Goal: Task Accomplishment & Management: Manage account settings

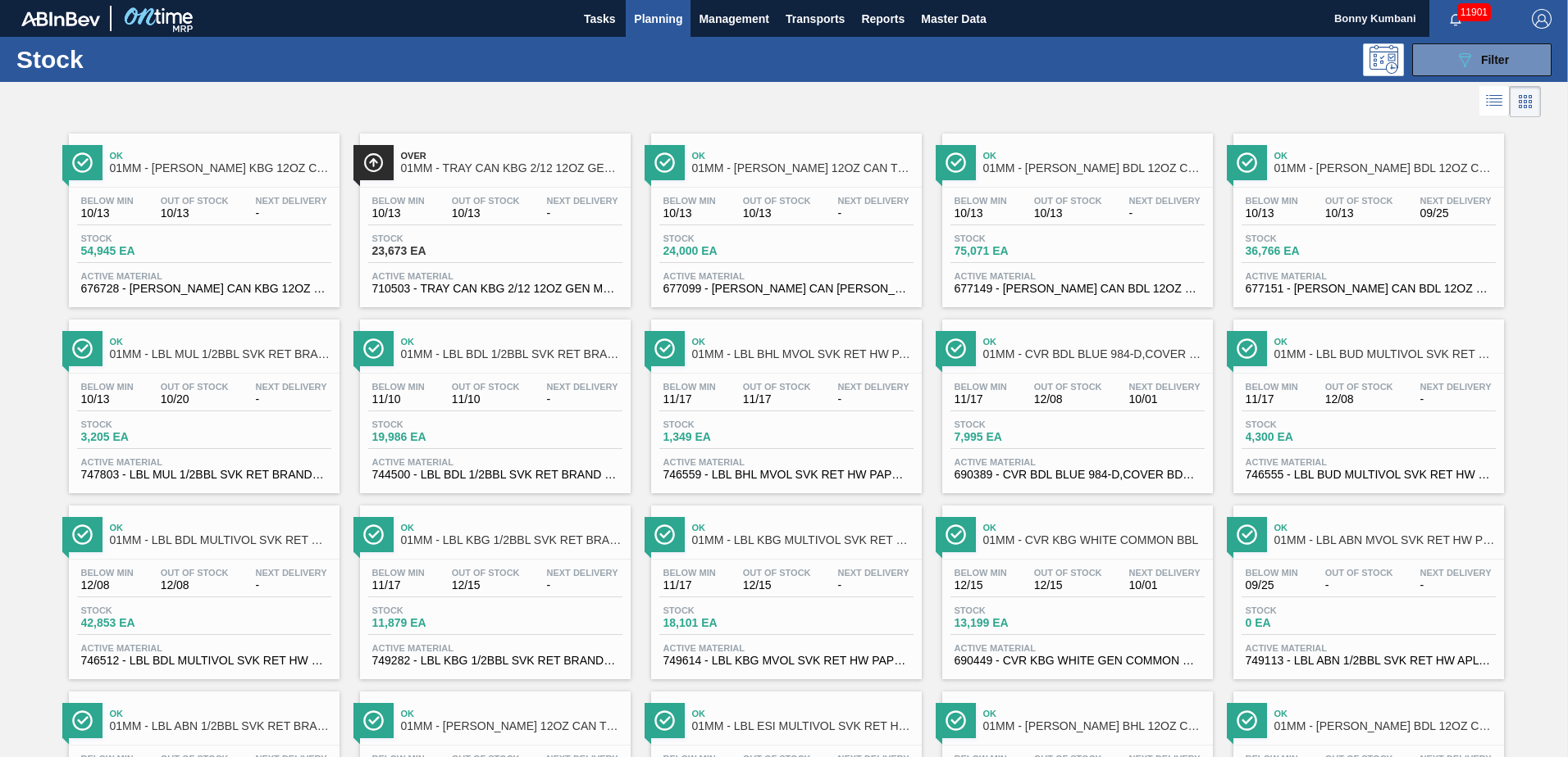
click at [518, 232] on div "Below Min 10/13 Out Of Stock 10/13 Next Delivery - Stock 23,673 EA Active Mater…" at bounding box center [495, 244] width 270 height 112
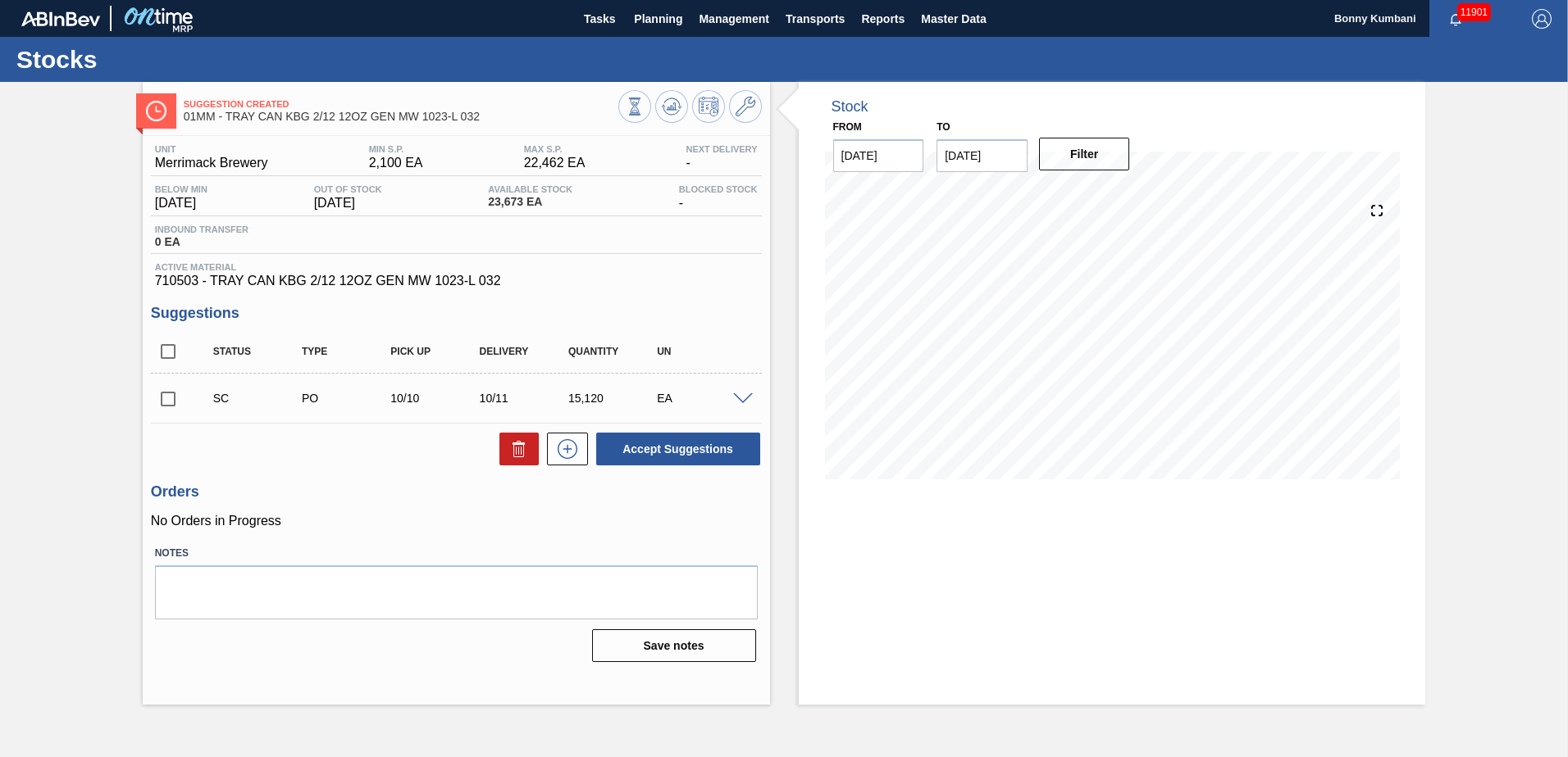
click at [532, 194] on div "Available Stock 23,673 EA" at bounding box center [529, 197] width 92 height 26
click at [566, 167] on span "22,462 EA" at bounding box center [555, 163] width 62 height 14
click at [747, 105] on icon at bounding box center [745, 106] width 19 height 19
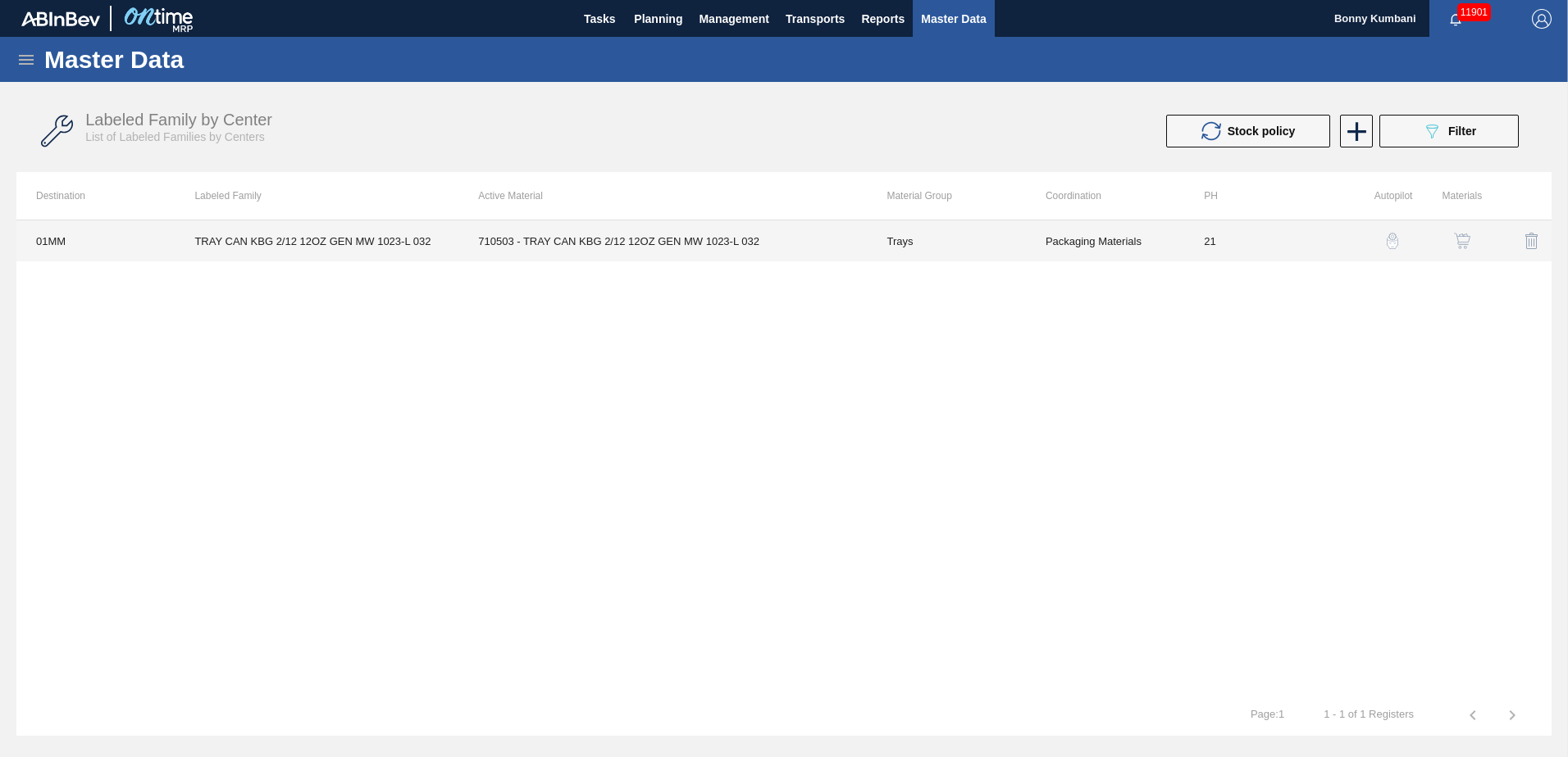
click at [286, 238] on td "TRAY CAN KBG 2/12 12OZ GEN MW 1023-L 032" at bounding box center [316, 240] width 284 height 41
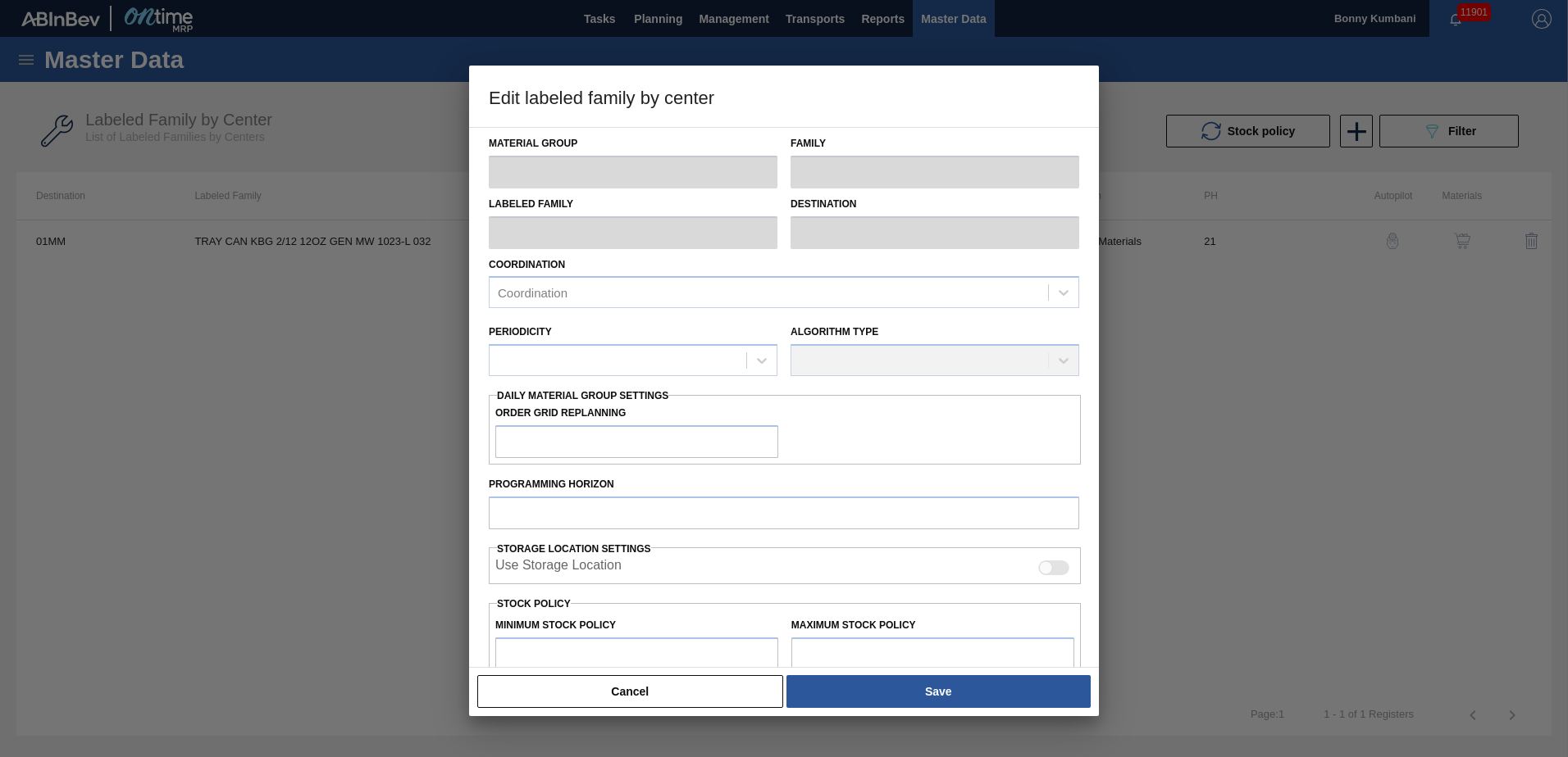
type input "Trays"
type input "TRAY CAN KBG 2/12 12OZ GEN MW 1023-L 032"
type input "01MM - Merrimack Brewery"
type input "21"
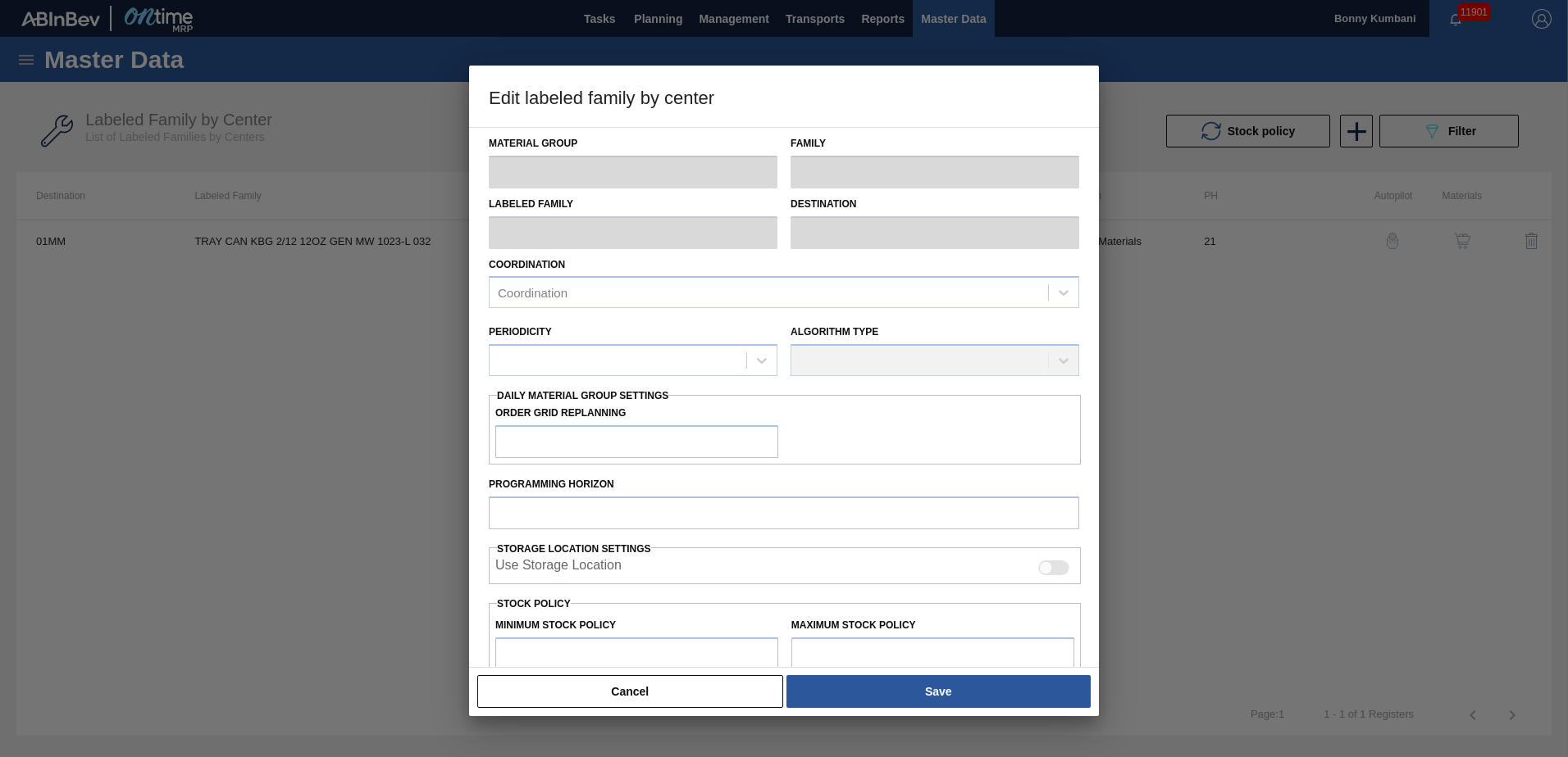
type input "2,100"
type input "22,462"
type input "0"
type input "2,100"
checkbox input "true"
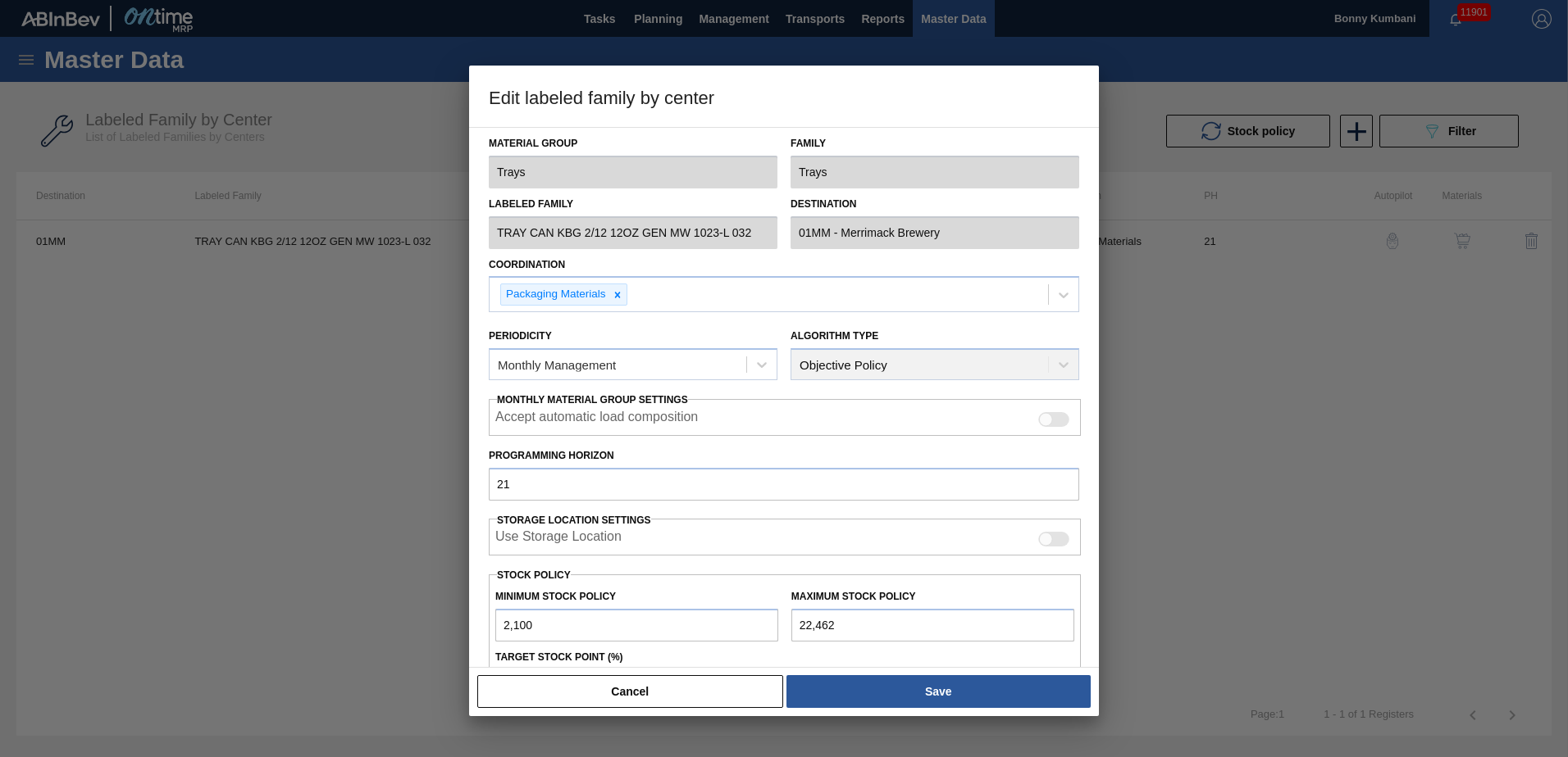
drag, startPoint x: 819, startPoint y: 624, endPoint x: 776, endPoint y: 624, distance: 43.0
click at [776, 624] on div "Minimum Stock Policy 2,100 Maximum Stock Policy 22,462" at bounding box center [784, 611] width 592 height 61
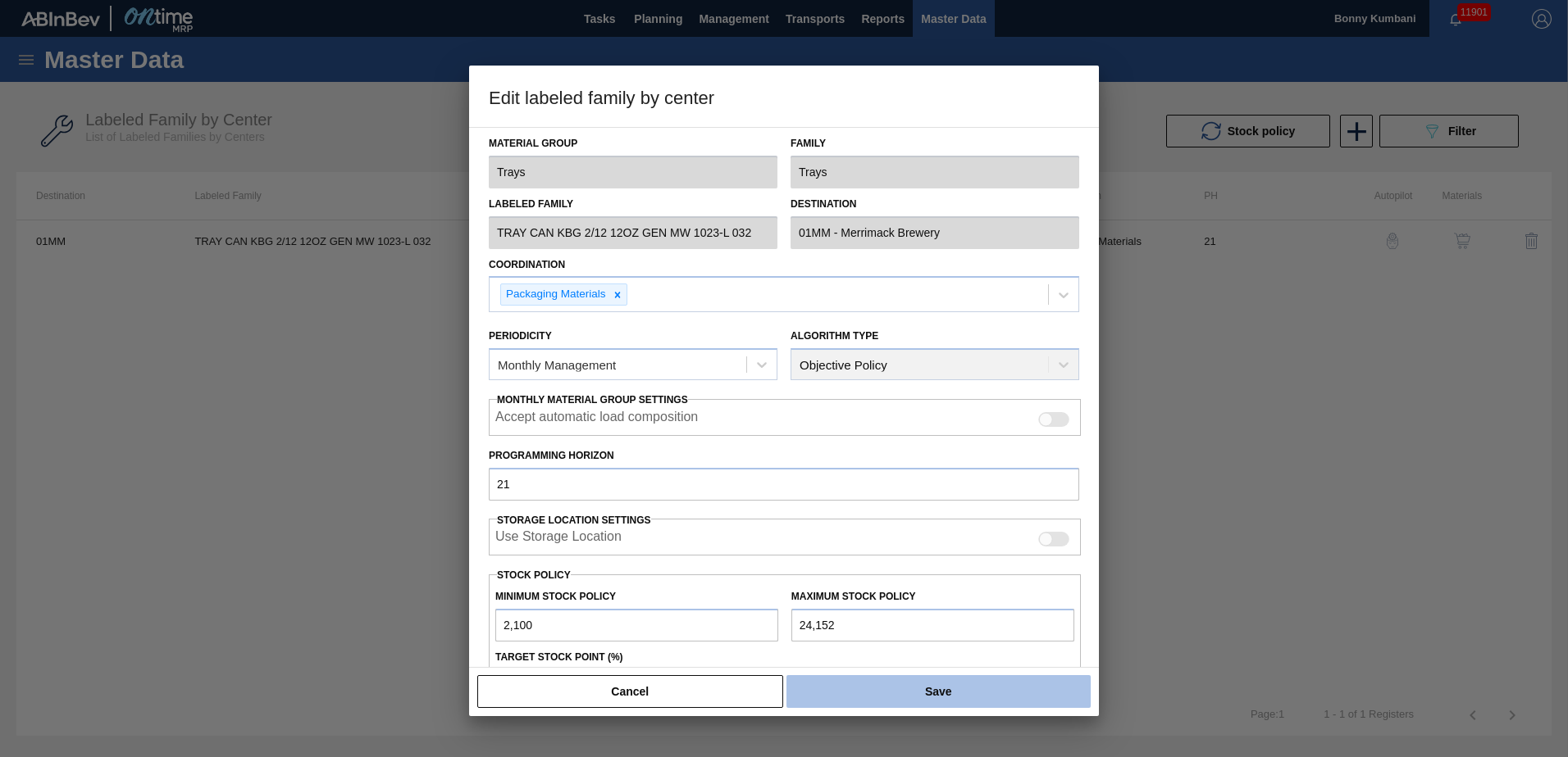
type input "24,152"
click at [911, 688] on button "Save" at bounding box center [938, 692] width 304 height 33
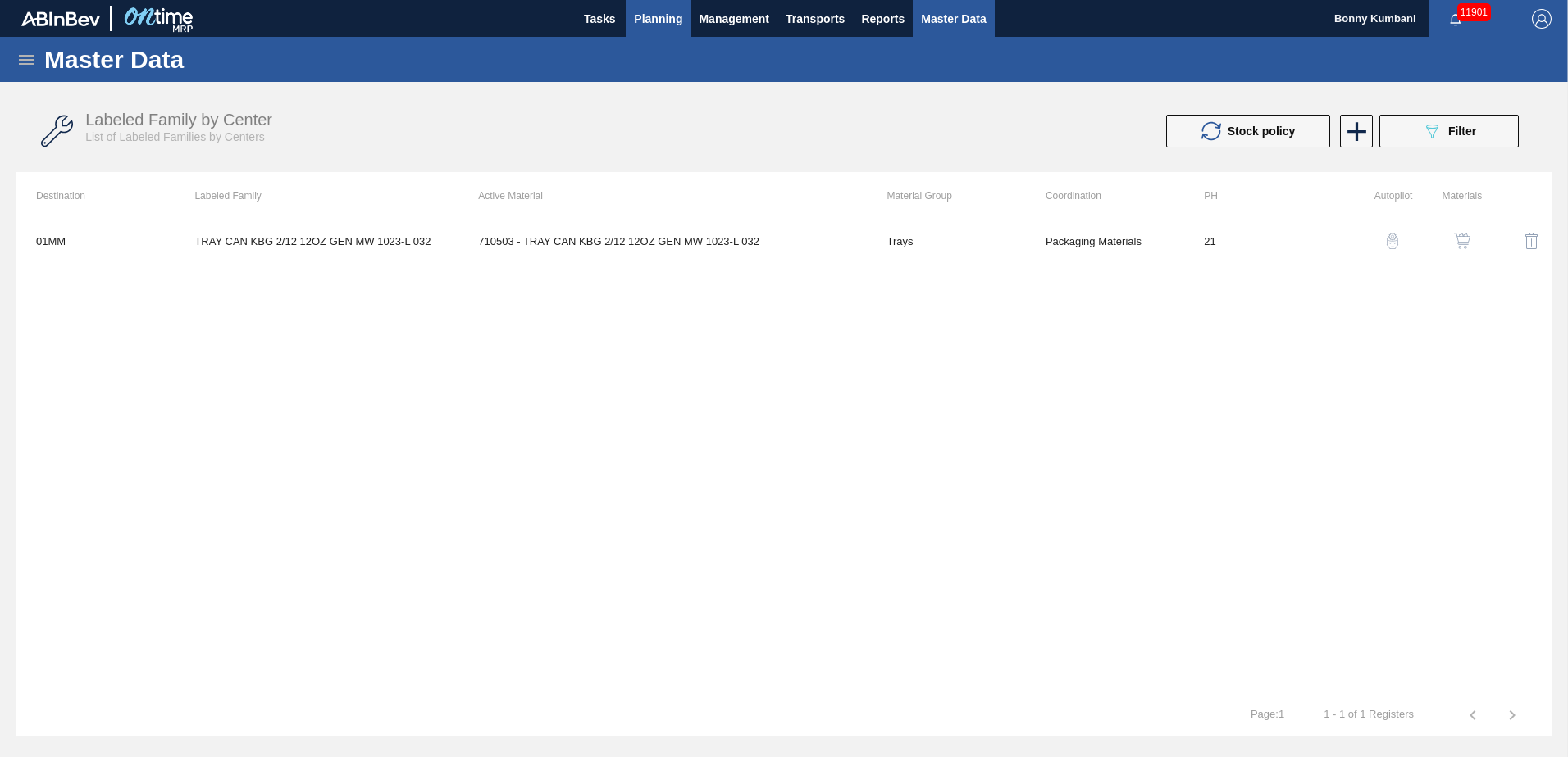
click at [649, 19] on span "Planning" at bounding box center [657, 19] width 48 height 19
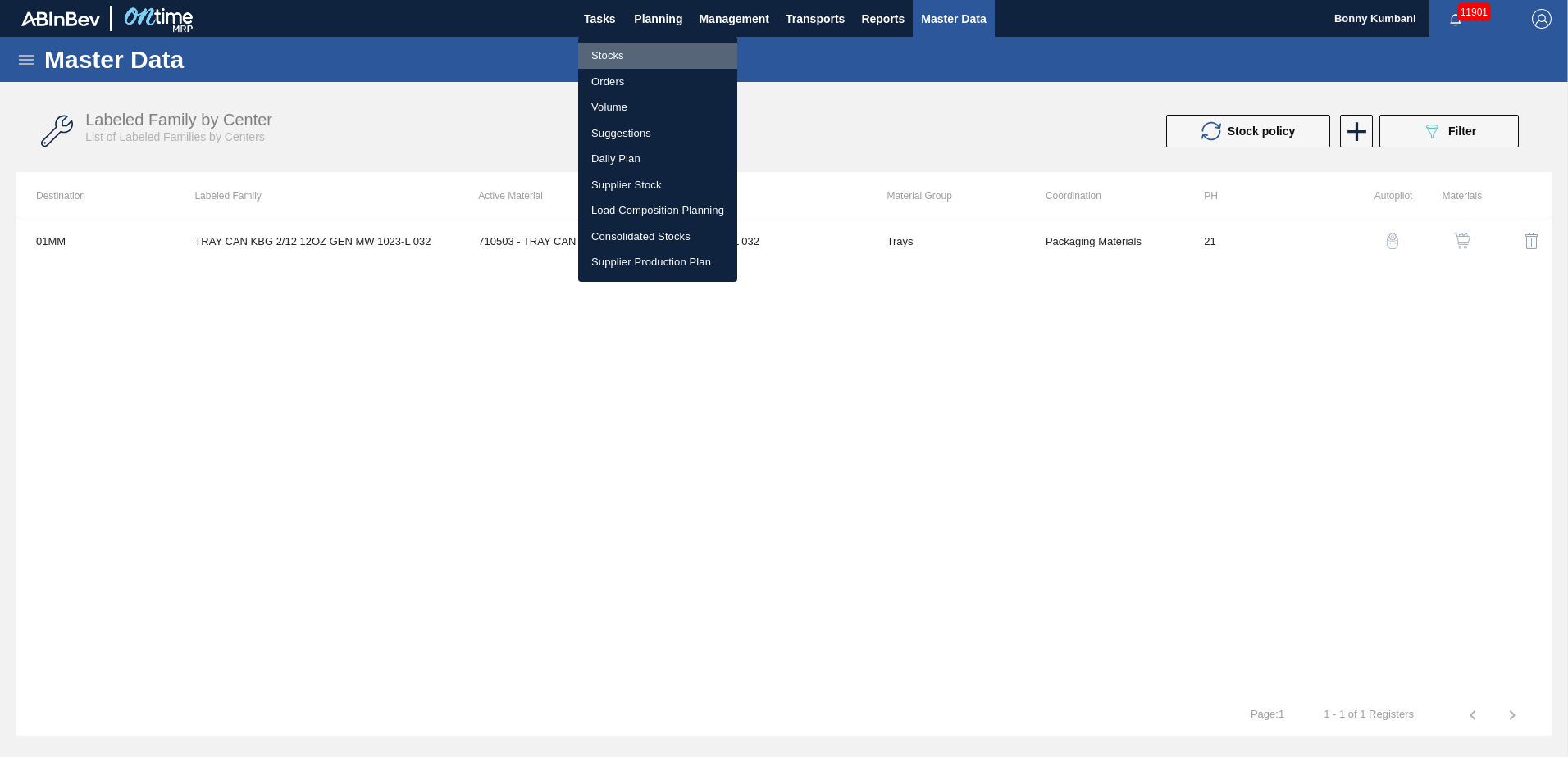
click at [614, 59] on li "Stocks" at bounding box center [657, 55] width 159 height 26
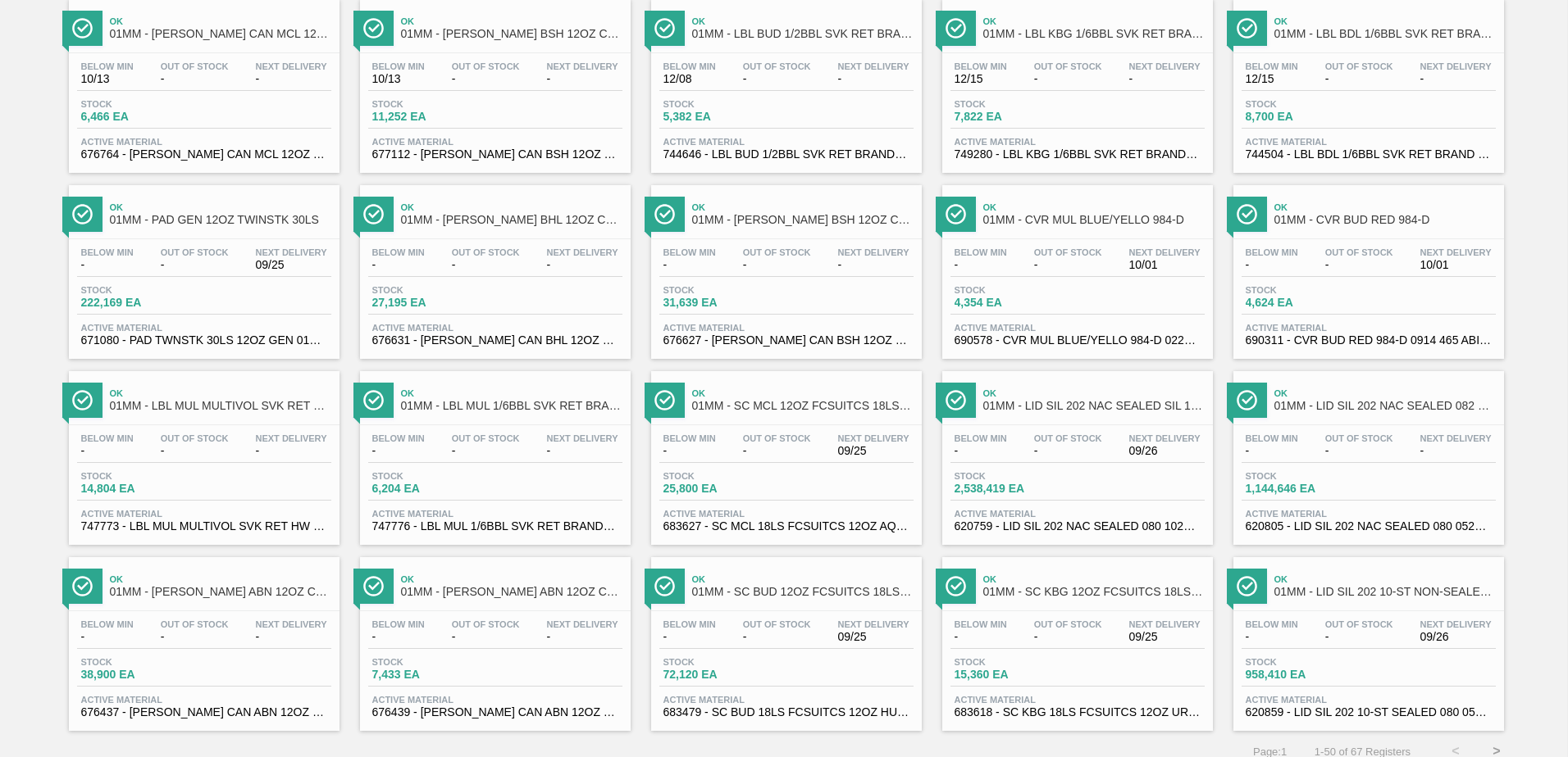
scroll to position [1265, 0]
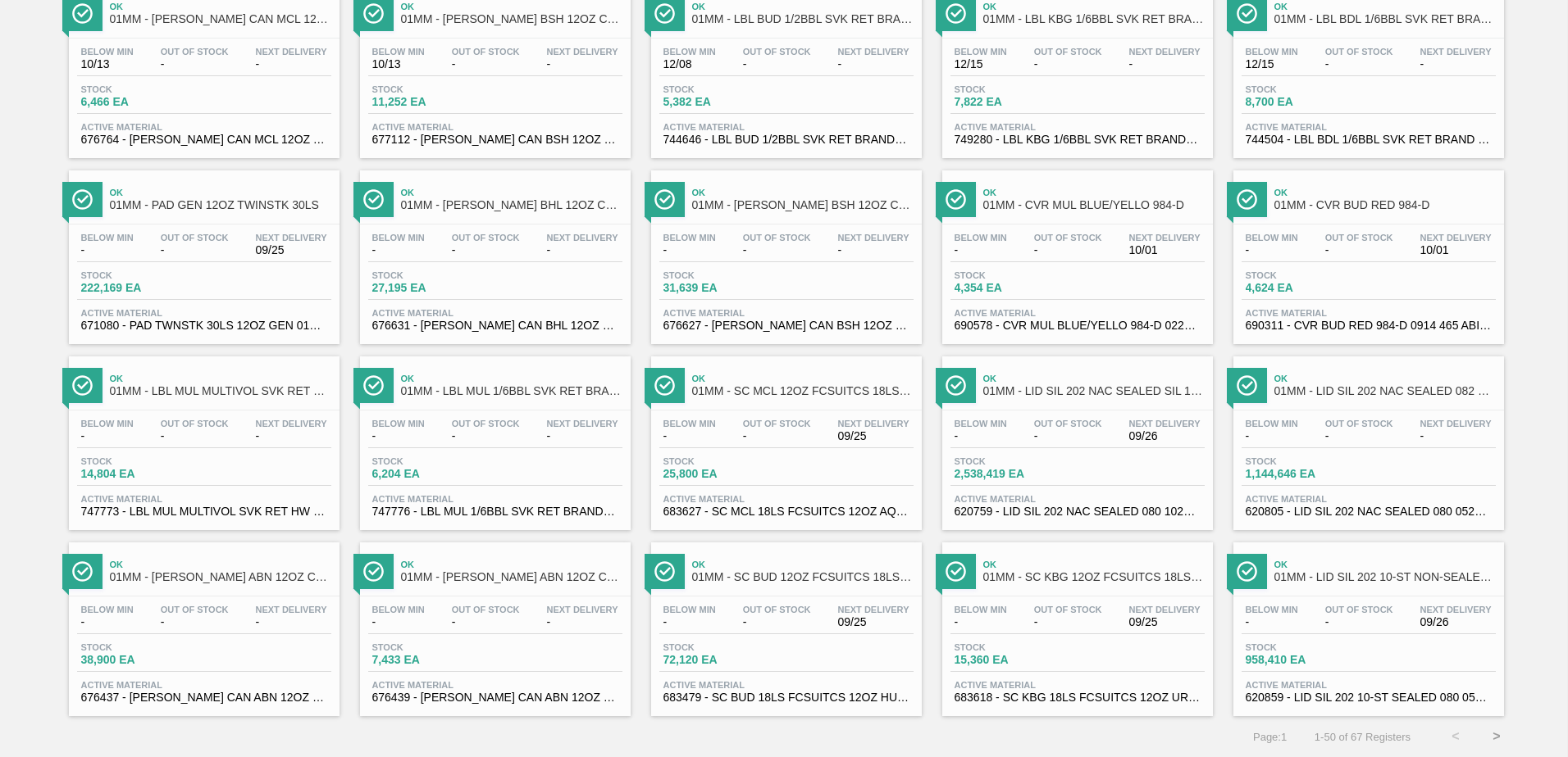
click at [1491, 738] on button ">" at bounding box center [1496, 737] width 41 height 41
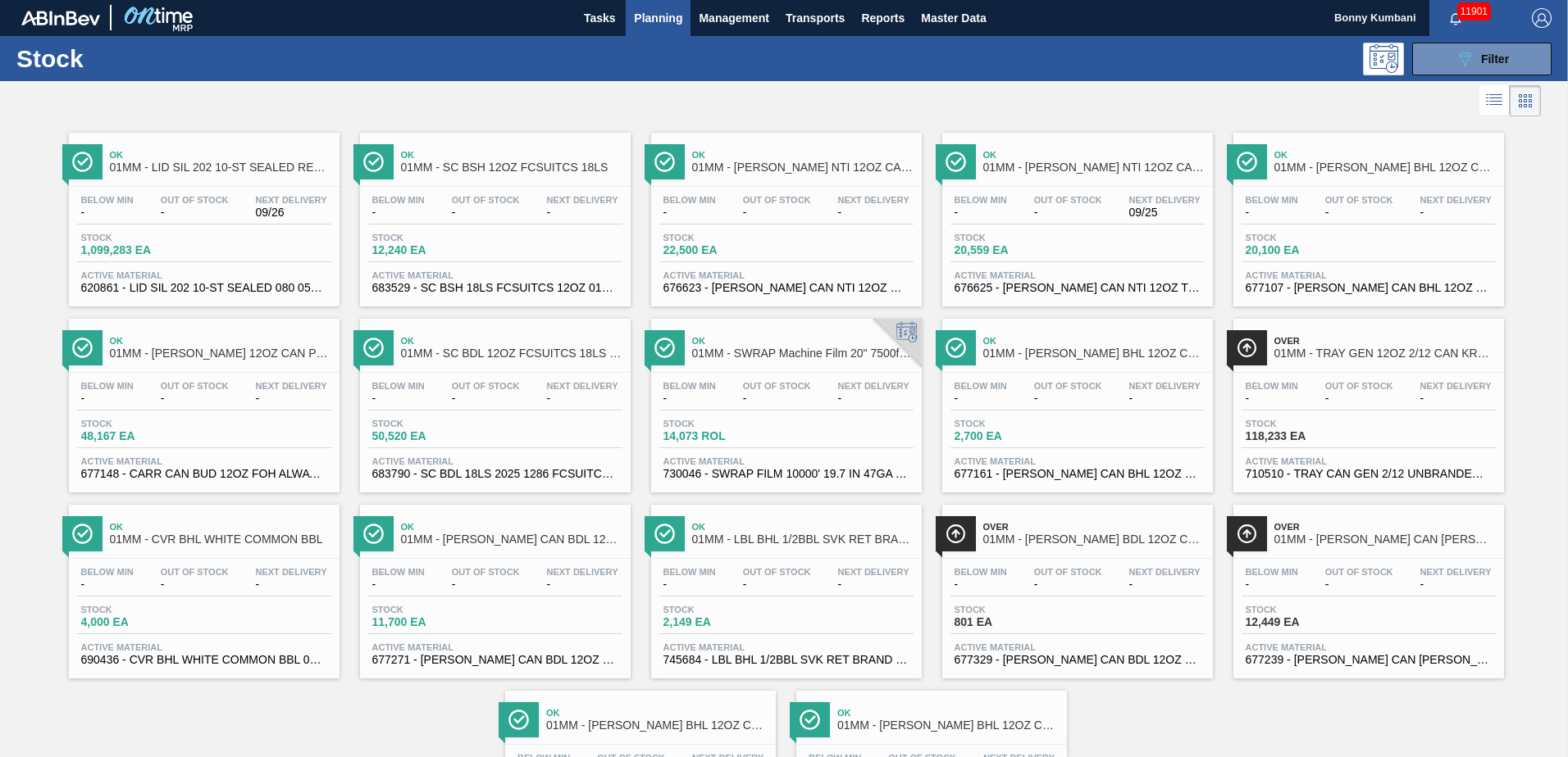
scroll to position [0, 0]
